Goal: Find specific page/section: Find specific page/section

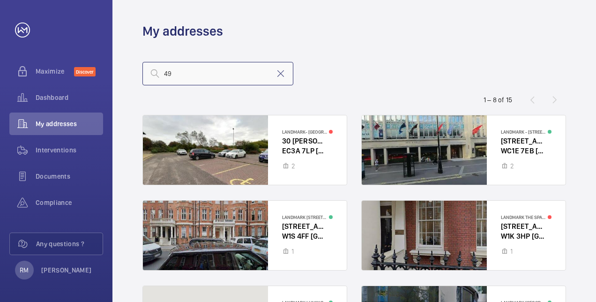
click at [202, 74] on input "49" at bounding box center [217, 73] width 151 height 23
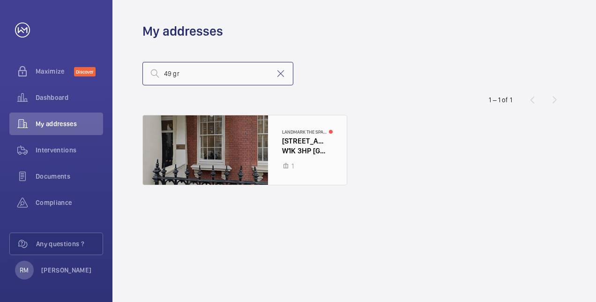
type input "49 gr"
click at [301, 136] on div at bounding box center [245, 149] width 204 height 69
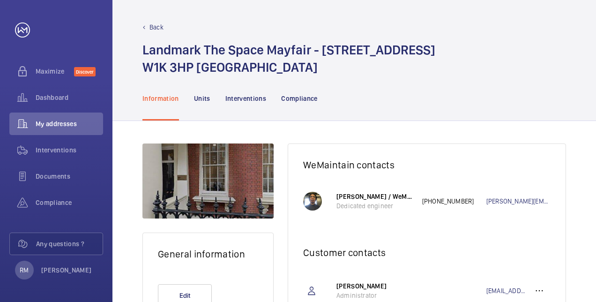
scroll to position [47, 0]
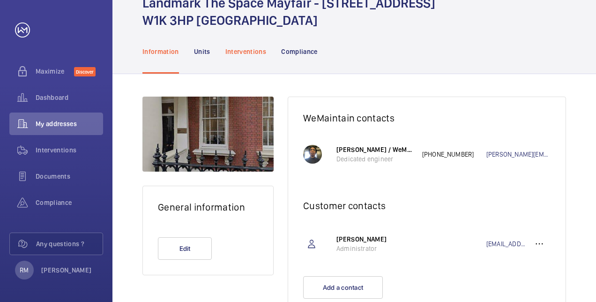
click at [253, 42] on div "Interventions" at bounding box center [245, 51] width 41 height 44
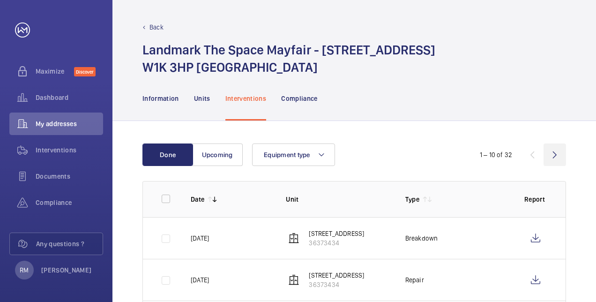
click at [555, 158] on wm-front-icon-button at bounding box center [554, 154] width 22 height 22
click at [534, 157] on wm-front-icon-button at bounding box center [532, 154] width 22 height 22
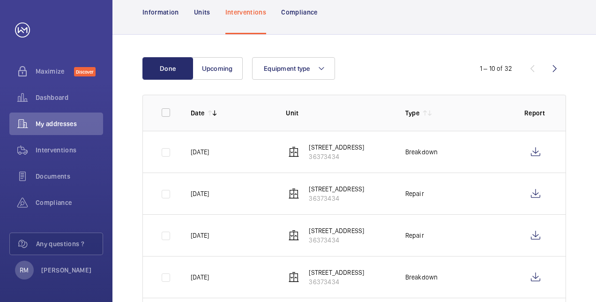
scroll to position [94, 0]
